Goal: Communication & Community: Answer question/provide support

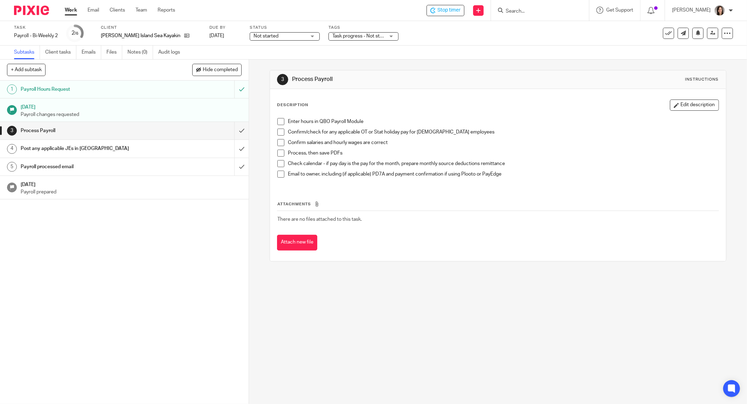
click at [279, 118] on span at bounding box center [280, 121] width 7 height 7
click at [280, 137] on li "Confirm/check for any applicable OT or Stat holiday pay for hourly employees" at bounding box center [497, 134] width 441 height 11
click at [277, 129] on span at bounding box center [280, 132] width 7 height 7
click at [280, 144] on span at bounding box center [280, 142] width 7 height 7
click at [278, 151] on span at bounding box center [280, 153] width 7 height 7
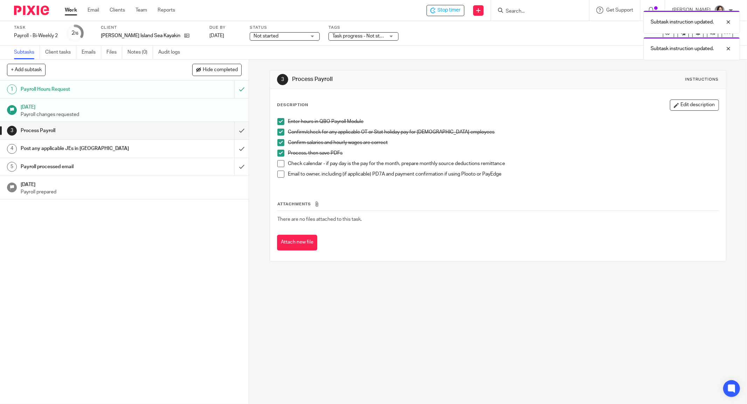
click at [279, 164] on span at bounding box center [280, 163] width 7 height 7
click at [228, 131] on input "submit" at bounding box center [124, 131] width 249 height 18
click at [49, 144] on h1 "Post any applicable JEs in [GEOGRAPHIC_DATA]" at bounding box center [90, 148] width 138 height 11
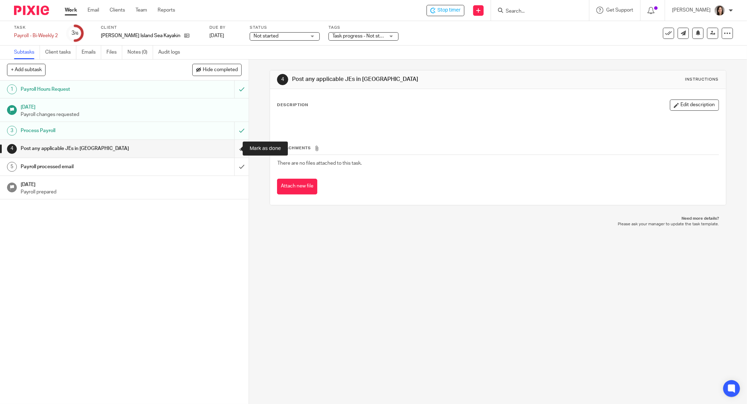
click at [236, 148] on input "submit" at bounding box center [124, 149] width 249 height 18
click at [77, 165] on h1 "Payroll processed email" at bounding box center [90, 166] width 138 height 11
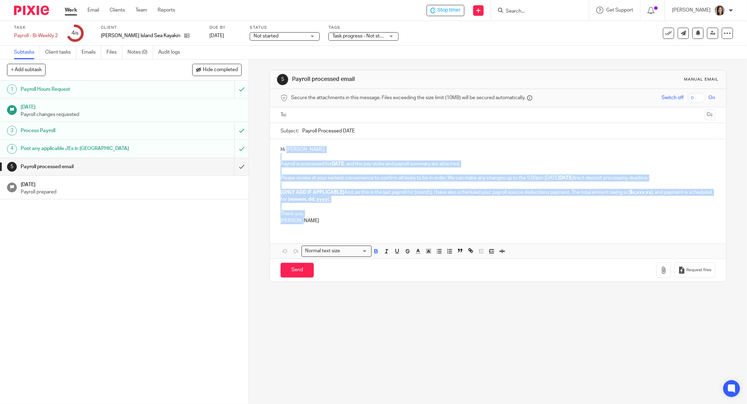
drag, startPoint x: 302, startPoint y: 224, endPoint x: 284, endPoint y: 147, distance: 79.2
click at [284, 147] on div "Hi Steve, Payroll is processed for DATE , and the pay stubs and payroll summary…" at bounding box center [498, 184] width 456 height 90
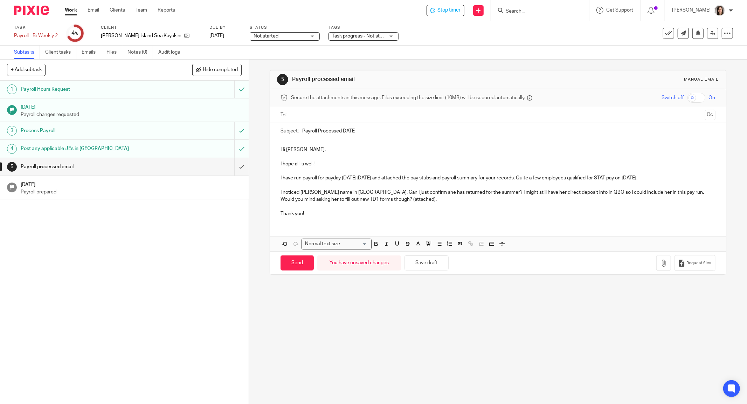
click at [373, 127] on input "Payroll Processed DATE" at bounding box center [508, 131] width 413 height 16
type input "Payroll Processed Aug 15 2025"
click at [366, 192] on p "I noticed Callie Brougham's name in WIW. Can I just confirm she has returned fo…" at bounding box center [497, 196] width 435 height 14
click at [667, 192] on p "I noticed Callie Brougham's name in WIW but I haven't re-instated her in QBO. C…" at bounding box center [497, 196] width 435 height 14
click at [670, 193] on p "I noticed Callie Brougham's name in WIW but I haven't re-instated her in QBO. C…" at bounding box center [497, 196] width 435 height 14
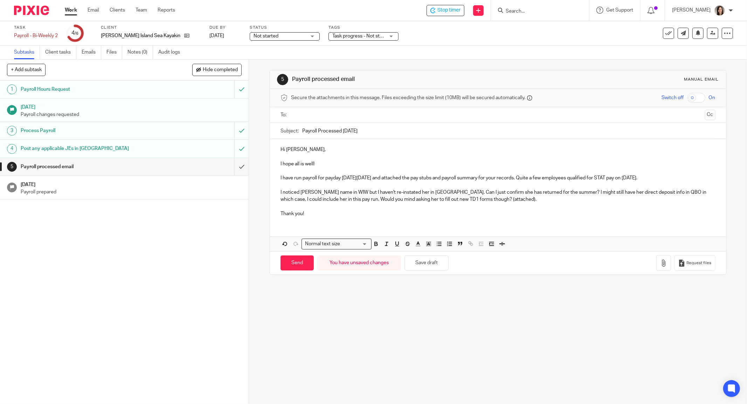
click at [699, 193] on p "I noticed Callie Brougham's name in WIW but I haven't re-instated her in QBO. C…" at bounding box center [497, 196] width 435 height 14
drag, startPoint x: 291, startPoint y: 199, endPoint x: 280, endPoint y: 201, distance: 11.8
click at [280, 201] on p "I noticed Callie Brougham's name in WIW but I haven't re-instated her in QBO. C…" at bounding box center [497, 196] width 435 height 14
click at [460, 197] on p "I noticed Callie Brougham's name in WIW but I haven't re-instated her in QBO. C…" at bounding box center [497, 196] width 435 height 14
click at [473, 197] on p "I noticed Callie Brougham's name in WIW but I haven't re-instated her in QBO. C…" at bounding box center [497, 196] width 435 height 14
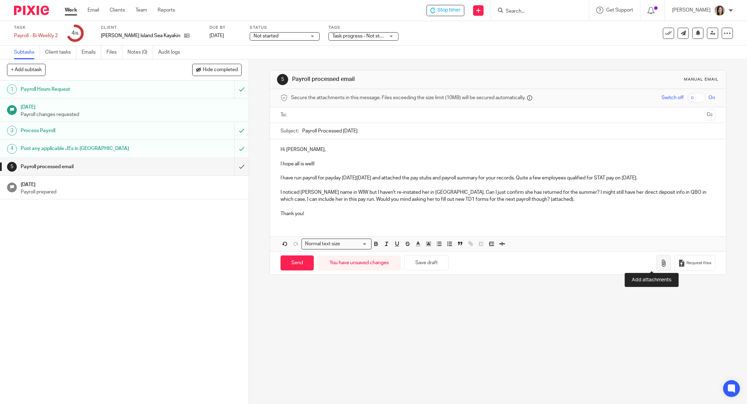
click at [660, 263] on icon "button" at bounding box center [663, 262] width 7 height 7
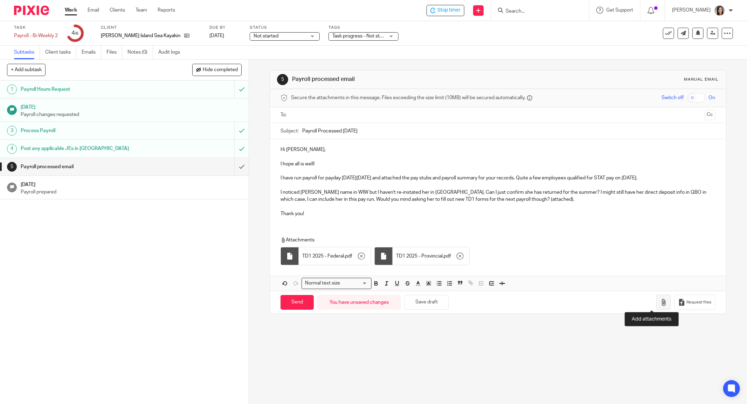
click at [660, 303] on icon "button" at bounding box center [663, 302] width 7 height 7
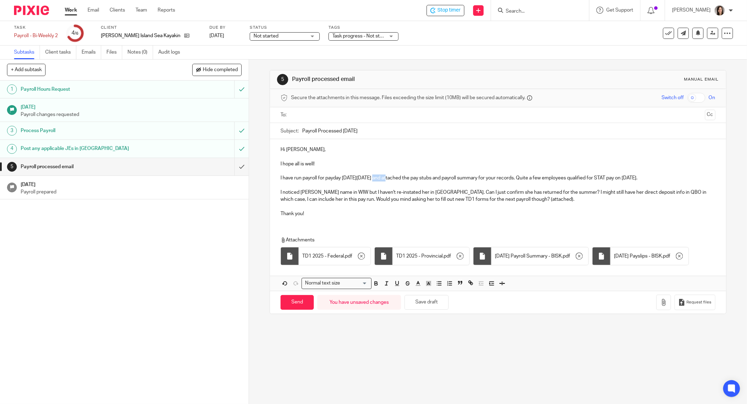
drag, startPoint x: 380, startPoint y: 178, endPoint x: 365, endPoint y: 180, distance: 15.6
click at [365, 180] on p "I have run payroll for payday this Friday, Aug 15 and attached the pay stubs an…" at bounding box center [497, 177] width 435 height 7
click at [649, 176] on p "I have run payroll for payday this Friday, Aug 15 and attached the pay stubs an…" at bounding box center [497, 177] width 435 height 7
click at [342, 199] on p "I noticed Callie Brougham's name in WIW but I haven't re-instated her in QBO. C…" at bounding box center [497, 196] width 435 height 14
click at [319, 117] on input "text" at bounding box center [497, 115] width 408 height 8
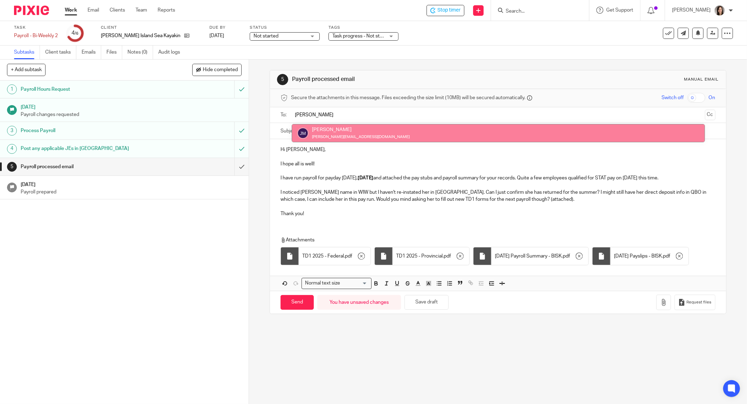
type input "[PERSON_NAME]"
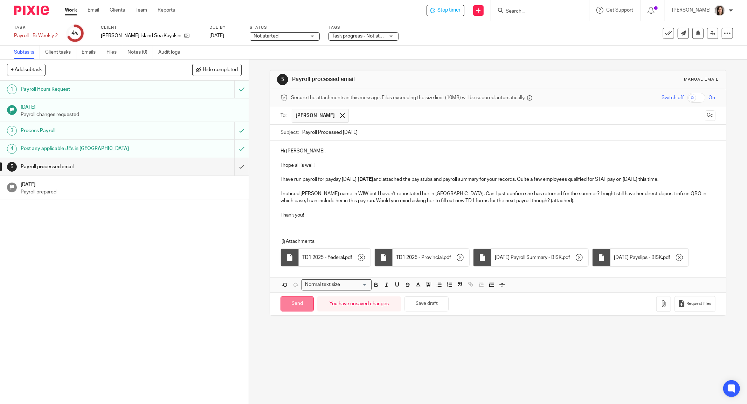
click at [295, 311] on input "Send" at bounding box center [296, 303] width 33 height 15
type input "Sent"
click at [43, 34] on div "Payroll - Bi-Weekly 2 Save Payroll - Bi-Weekly 2" at bounding box center [36, 35] width 44 height 7
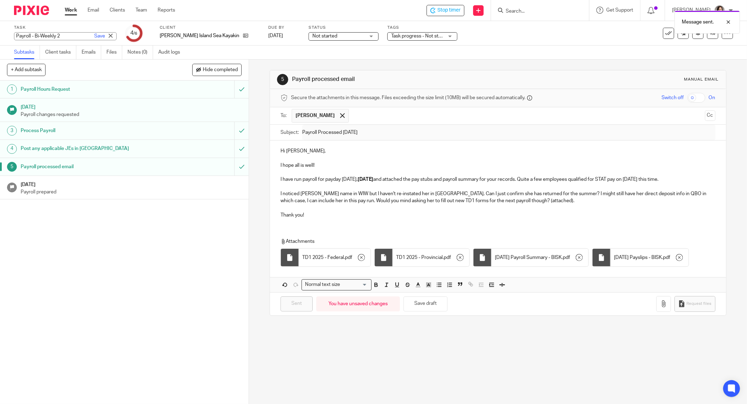
click at [63, 36] on input "Payroll - Bi-Weekly 2" at bounding box center [65, 36] width 103 height 8
type input "Payroll - Bi-Weekly 2 - Processed check Callie Brougham status"
click at [102, 239] on div "1 Payroll Hours Request Aug 11, 2025 Payroll changes requested 3 Process Payrol…" at bounding box center [124, 242] width 249 height 323
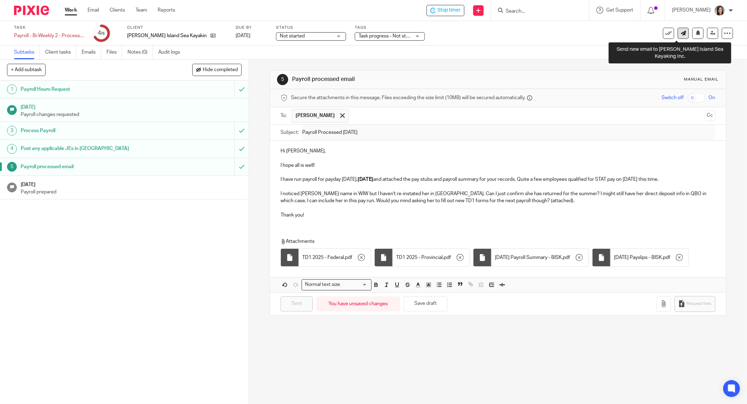
click at [680, 33] on link at bounding box center [683, 33] width 11 height 11
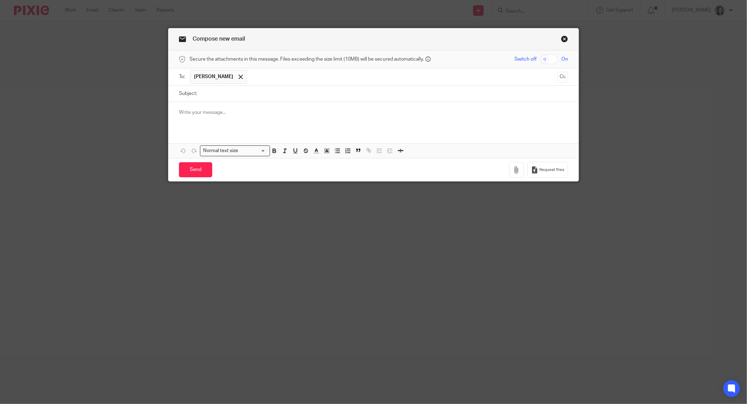
click at [215, 96] on input "Subject:" at bounding box center [384, 94] width 367 height 16
type input "[PERSON_NAME]"
click at [210, 117] on div at bounding box center [373, 115] width 410 height 27
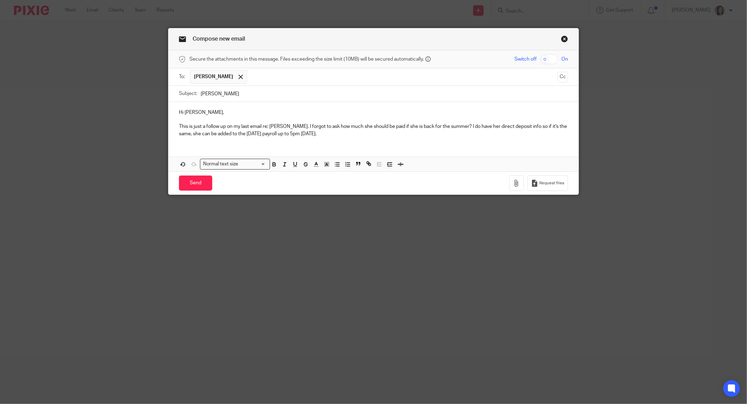
drag, startPoint x: 318, startPoint y: 133, endPoint x: 276, endPoint y: 137, distance: 42.6
click at [276, 137] on div "Hi [PERSON_NAME], This is just a follow up on my last email re: [PERSON_NAME]. …" at bounding box center [373, 122] width 410 height 41
click at [468, 125] on p "This is just a follow up on my last email re: [PERSON_NAME]. I forgot to ask ho…" at bounding box center [373, 130] width 389 height 14
drag, startPoint x: 254, startPoint y: 132, endPoint x: 230, endPoint y: 132, distance: 23.8
click at [230, 132] on p "This is just a follow up on my last email re: [PERSON_NAME]. I forgot to ask ho…" at bounding box center [373, 130] width 389 height 14
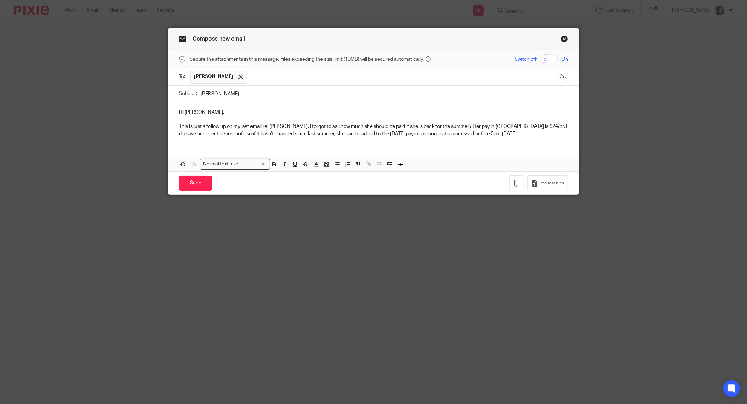
click at [519, 134] on p "This is just a follow up on my last email re: [PERSON_NAME]. I forgot to ask ho…" at bounding box center [373, 130] width 389 height 14
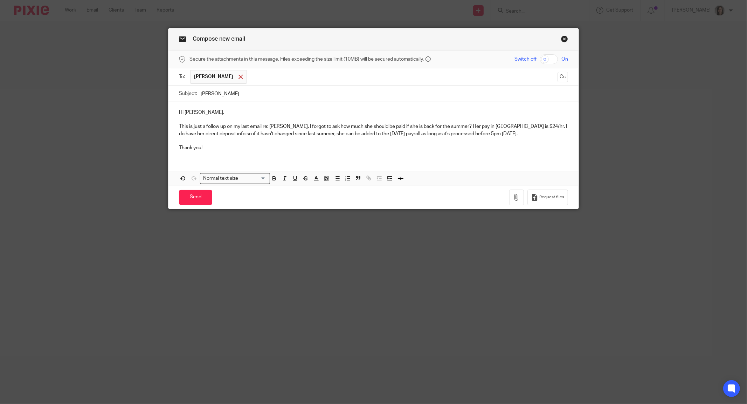
click at [237, 74] on div at bounding box center [241, 77] width 8 height 11
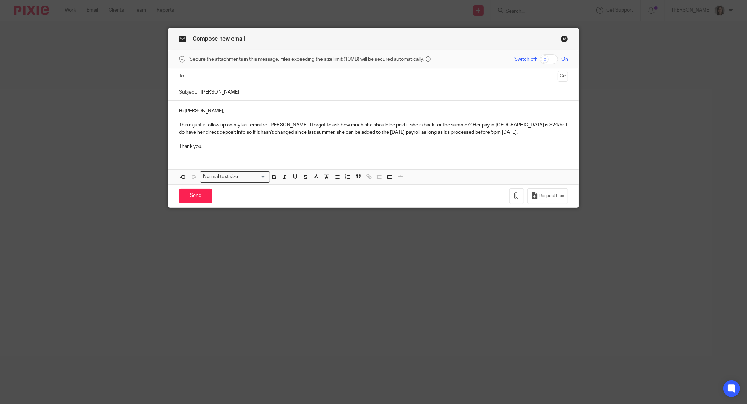
click at [234, 75] on input "text" at bounding box center [373, 76] width 363 height 8
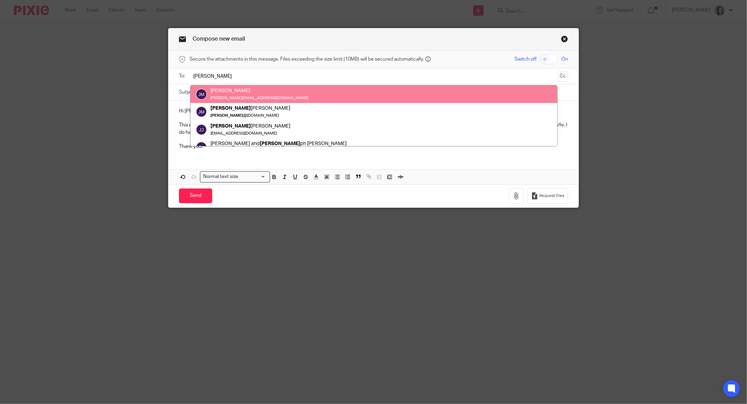
type input "[PERSON_NAME]"
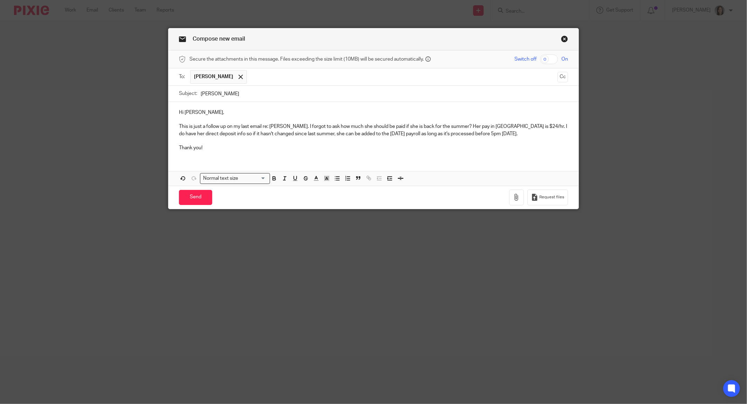
click at [508, 125] on p "This is just a follow up on my last email re: [PERSON_NAME]. I forgot to ask ho…" at bounding box center [373, 130] width 389 height 14
click at [507, 127] on p "This is just a follow up on my last email re: [PERSON_NAME]. I forgot to ask ho…" at bounding box center [373, 130] width 389 height 14
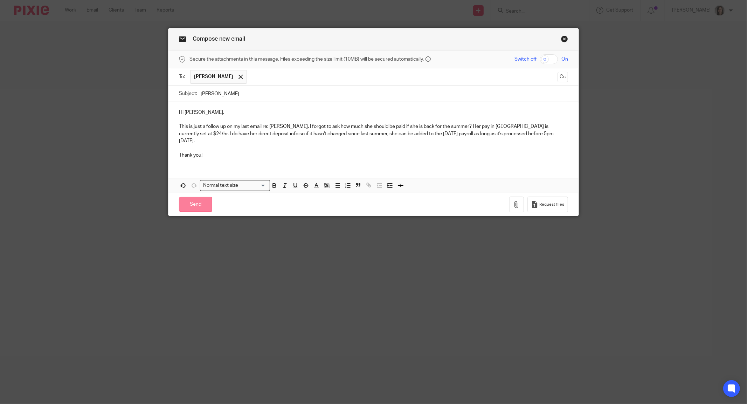
click at [198, 199] on input "Send" at bounding box center [195, 204] width 33 height 15
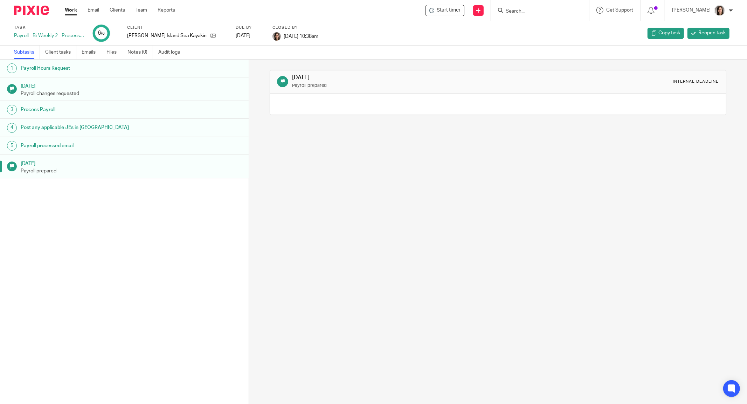
click at [70, 10] on link "Work" at bounding box center [71, 10] width 12 height 7
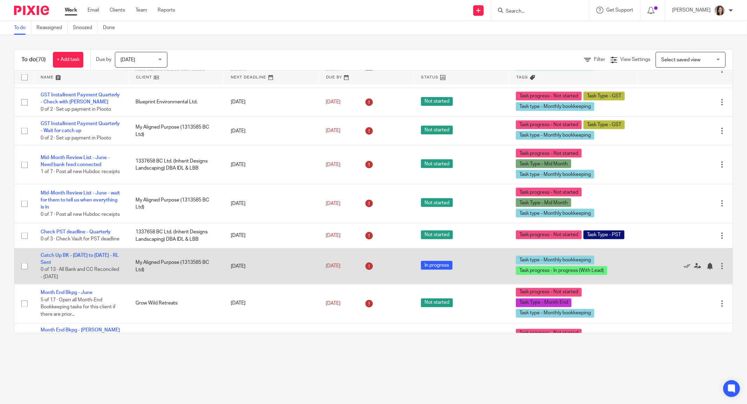
scroll to position [1074, 0]
